Goal: Information Seeking & Learning: Learn about a topic

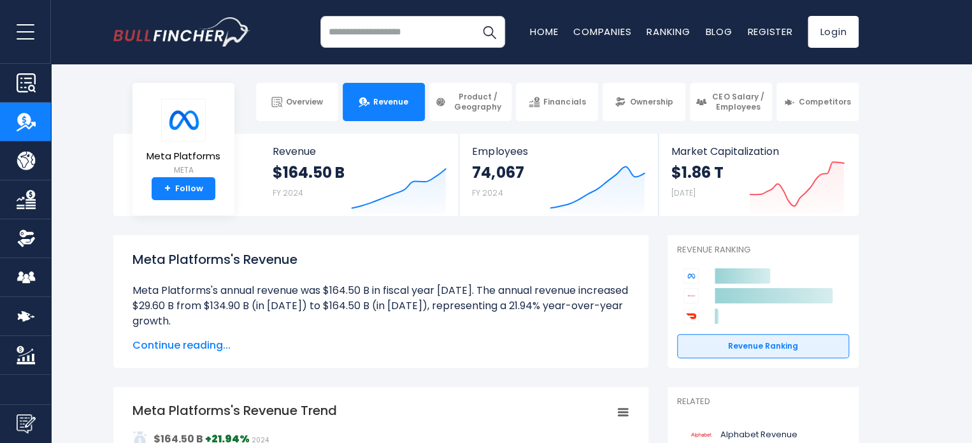
click at [259, 265] on h1 "Meta Platforms's Revenue" at bounding box center [381, 259] width 497 height 19
click at [259, 264] on h1 "Meta Platforms's Revenue" at bounding box center [381, 259] width 497 height 19
click at [262, 255] on h1 "Meta Platforms's Revenue" at bounding box center [381, 259] width 497 height 19
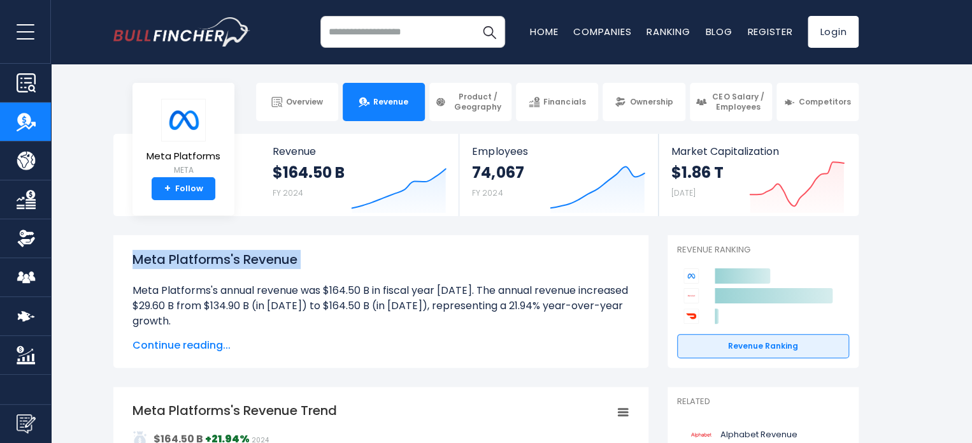
click at [262, 255] on h1 "Meta Platforms's Revenue" at bounding box center [381, 259] width 497 height 19
